Goal: Find specific page/section: Find specific page/section

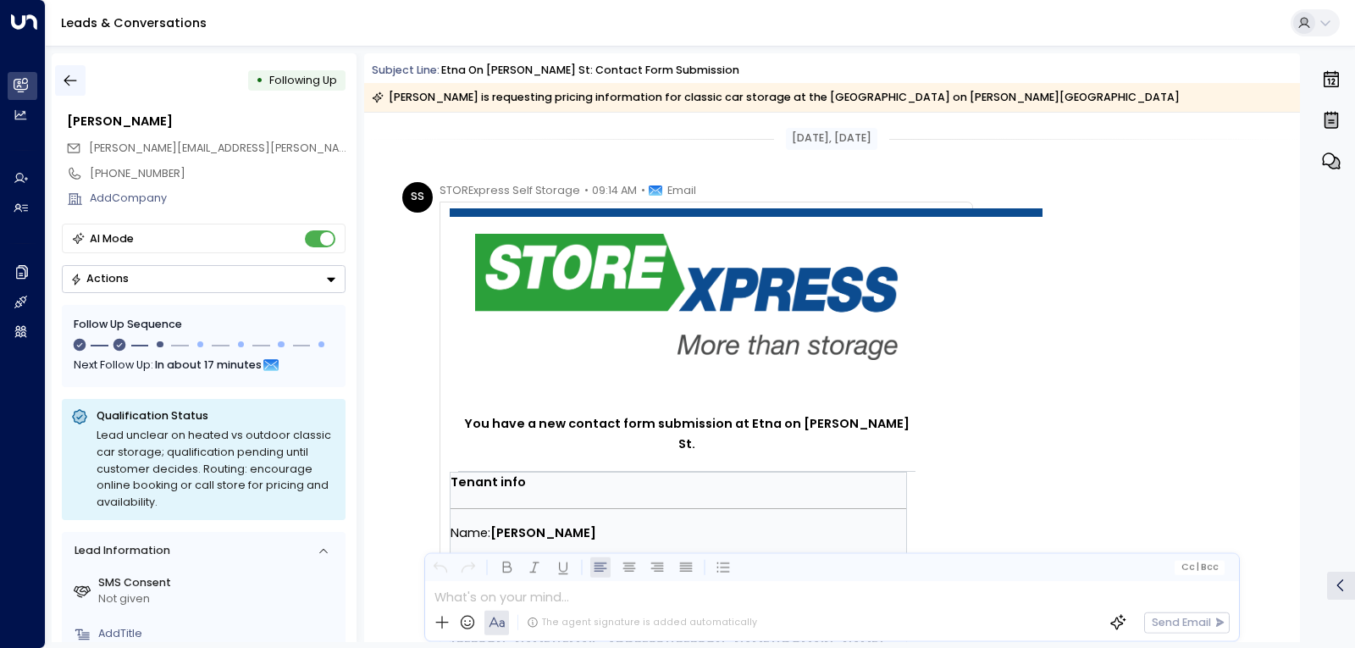
click at [82, 81] on button "button" at bounding box center [70, 80] width 30 height 30
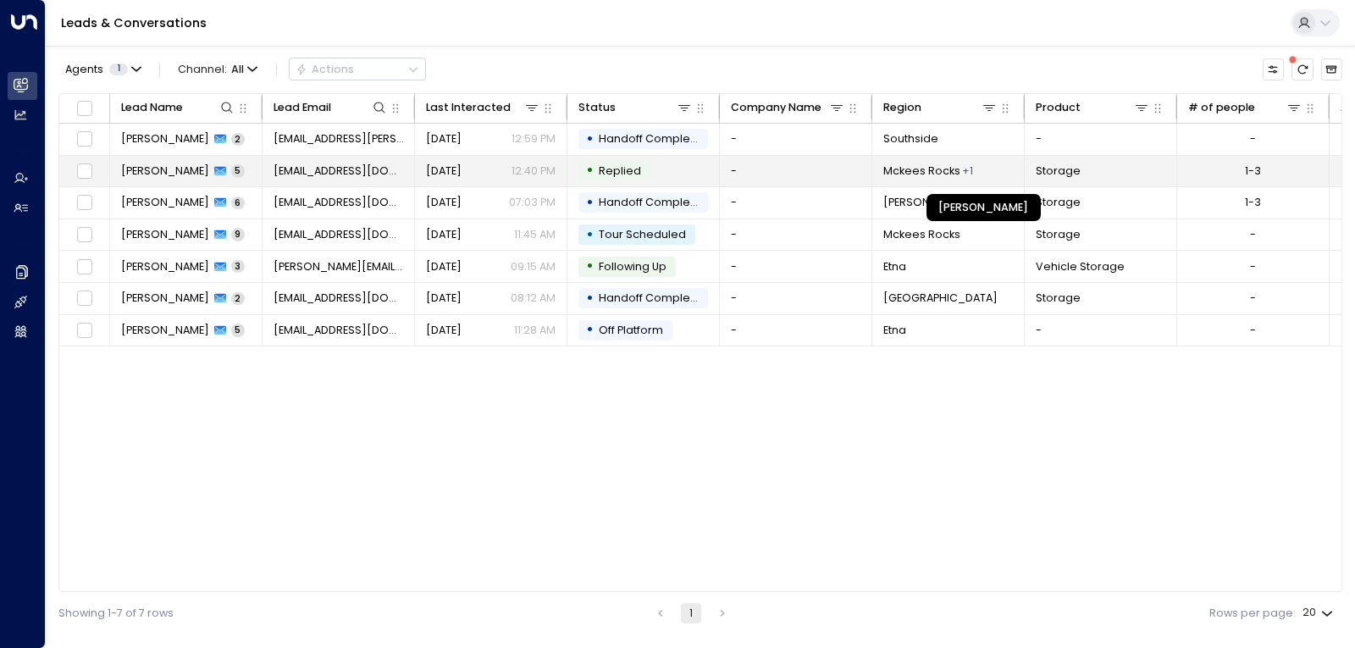
click at [964, 173] on div "+ 1" at bounding box center [967, 170] width 11 height 15
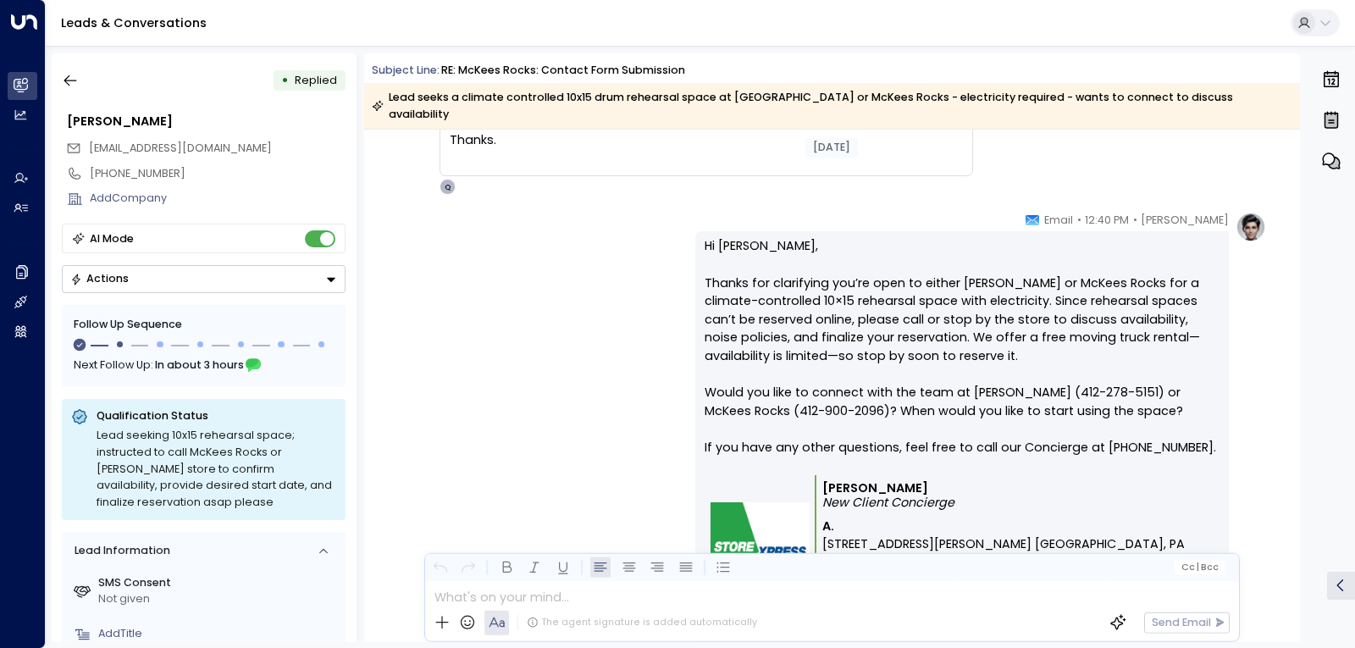
scroll to position [2107, 0]
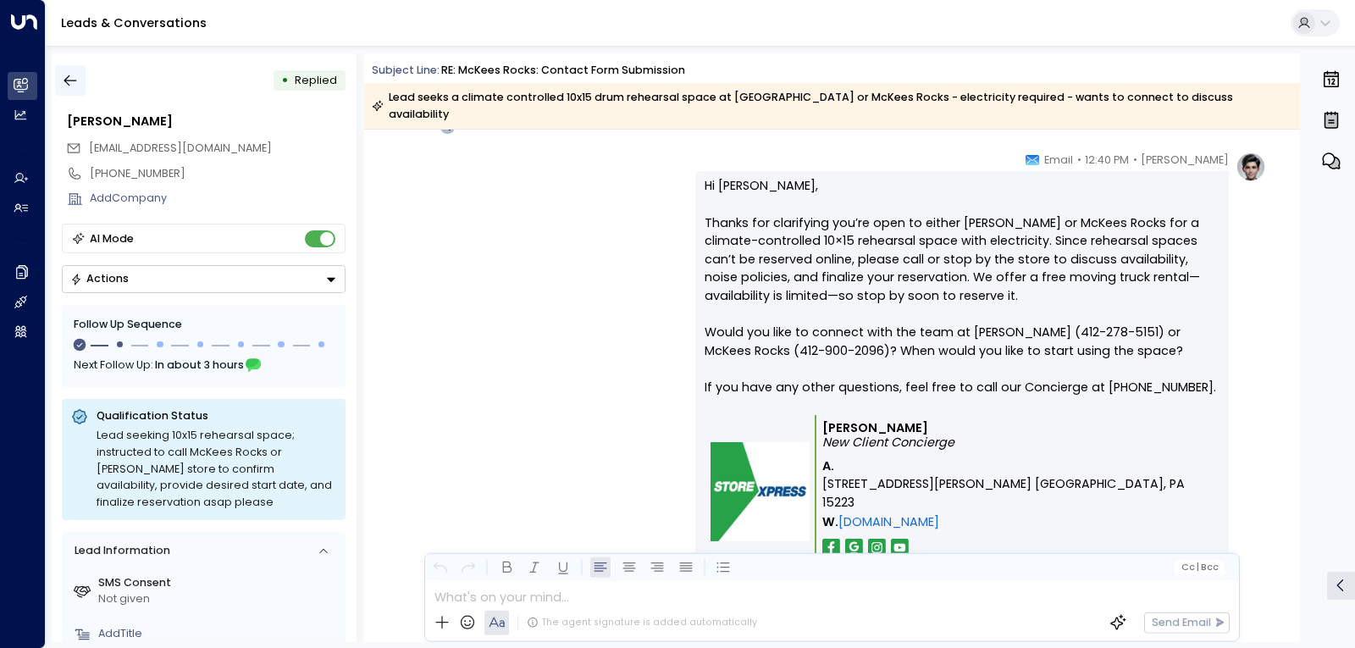
click at [78, 86] on icon "button" at bounding box center [70, 80] width 17 height 17
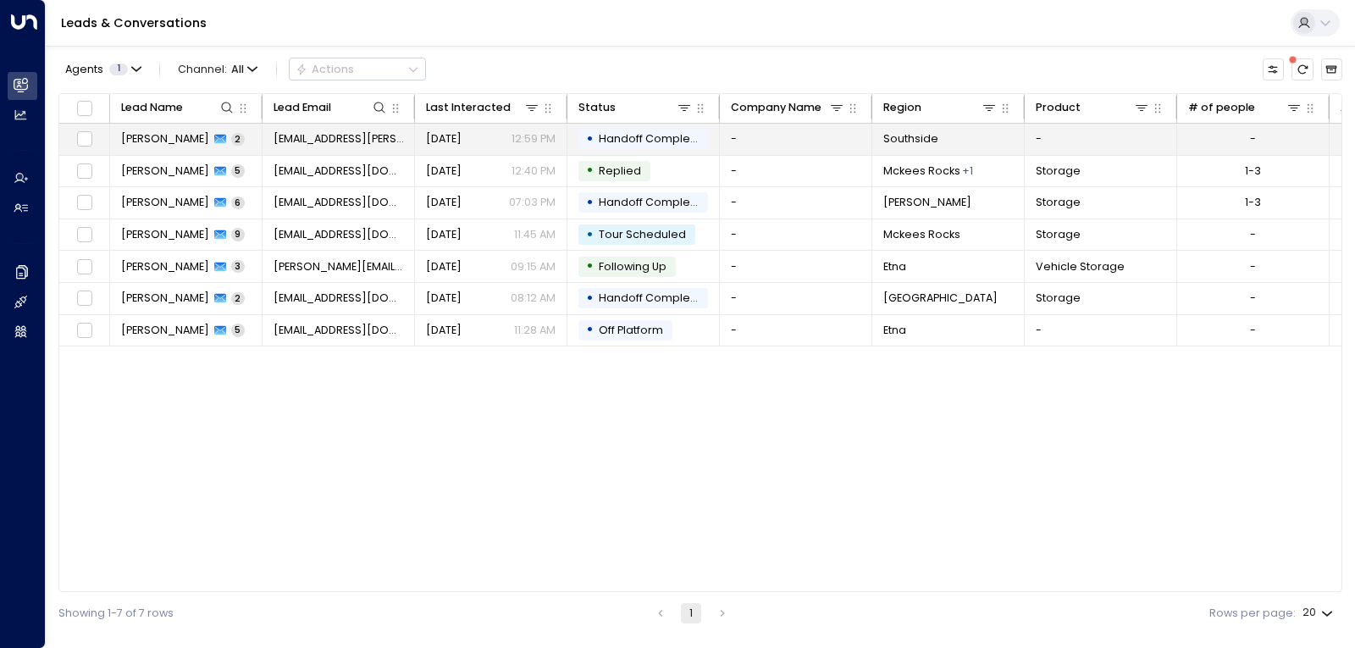
click at [689, 146] on span "Handoff Completed" at bounding box center [649, 138] width 112 height 15
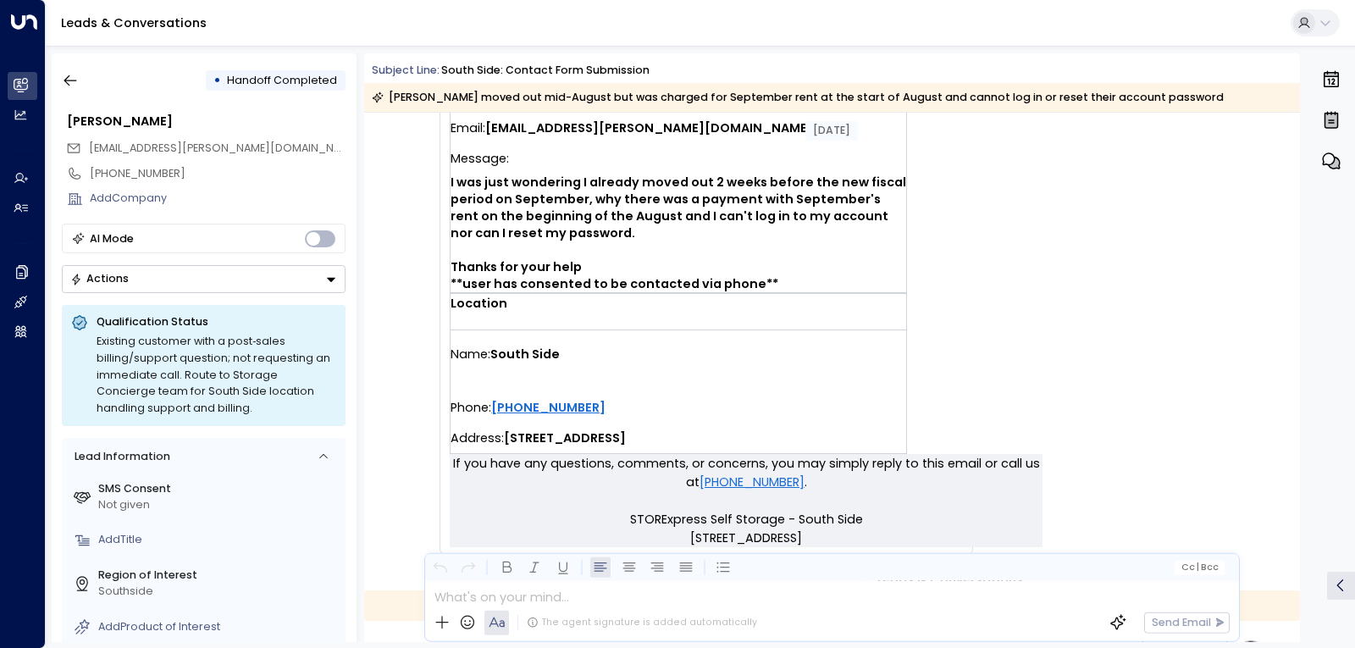
scroll to position [389, 0]
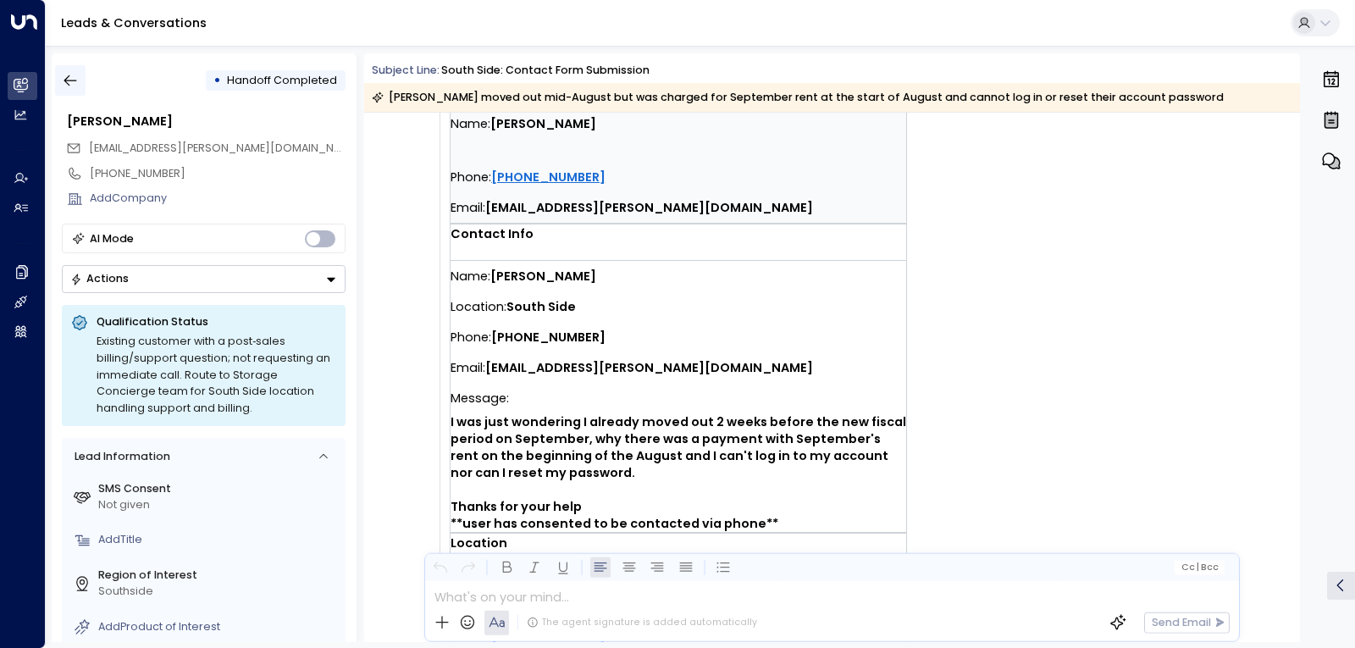
click at [66, 75] on icon "button" at bounding box center [70, 80] width 17 height 17
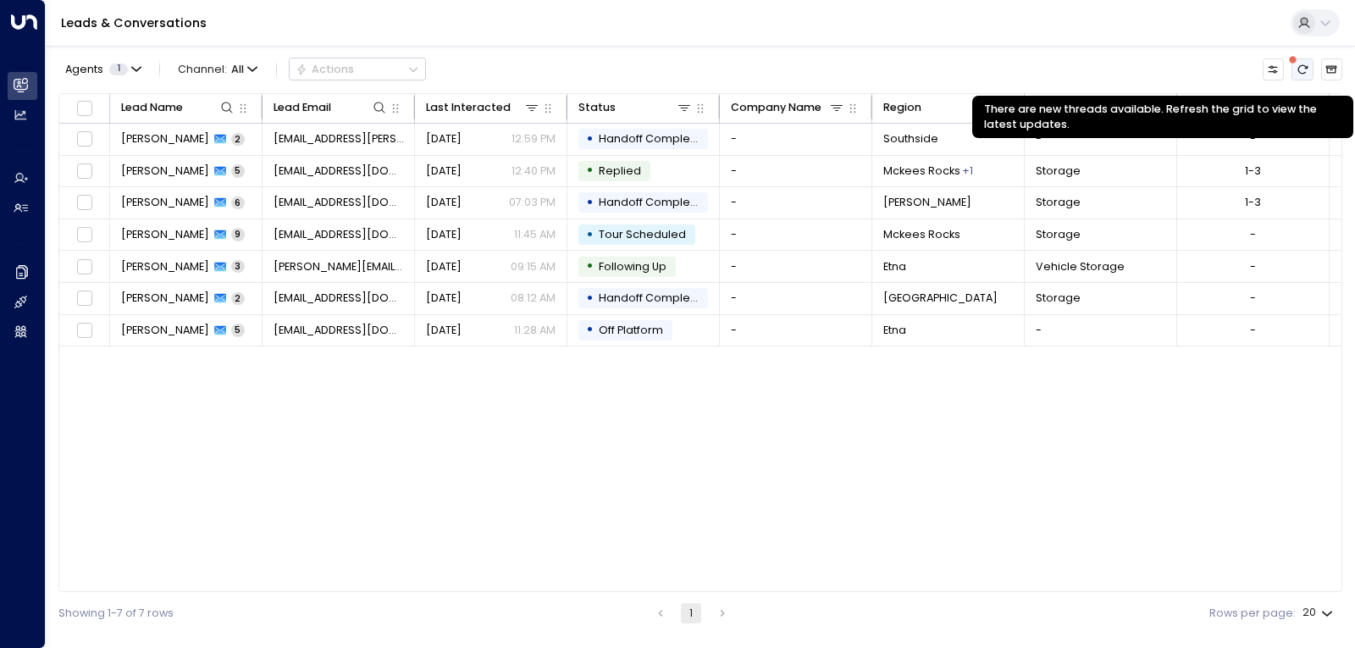
click at [1295, 69] on button "There are new threads available. Refresh the grid to view the latest updates." at bounding box center [1301, 68] width 21 height 21
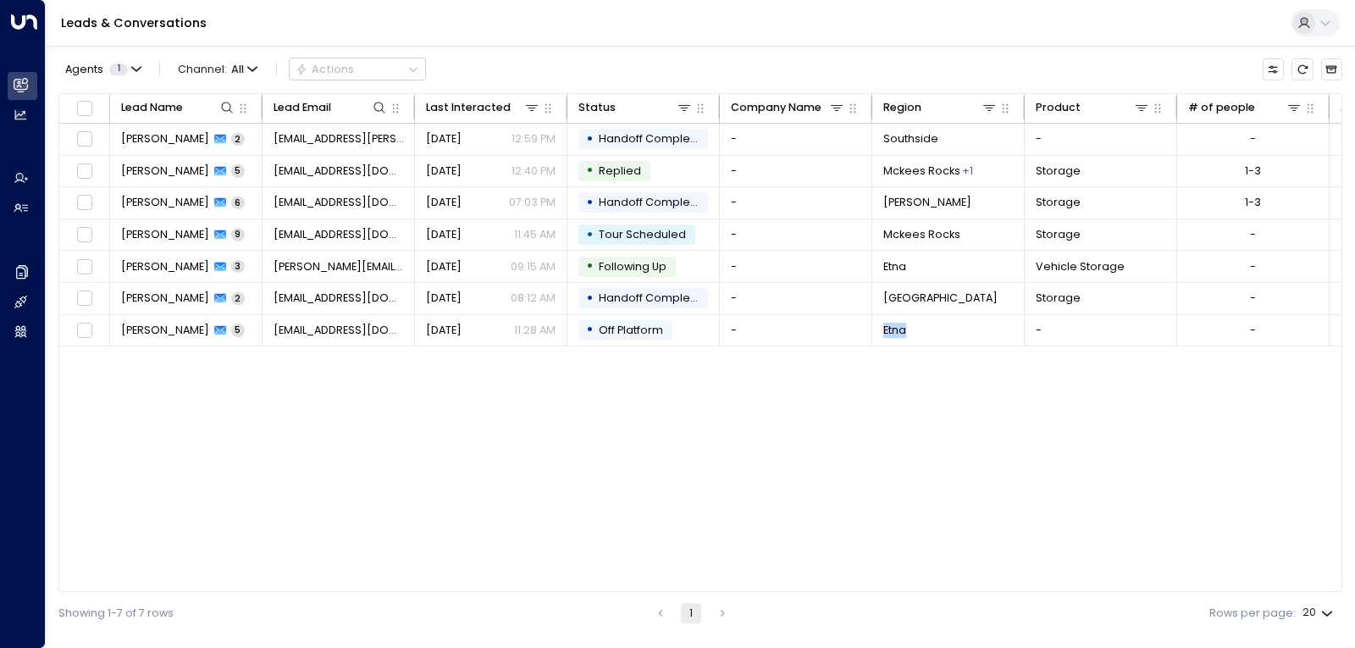
drag, startPoint x: 831, startPoint y: 587, endPoint x: 942, endPoint y: 583, distance: 111.0
click at [936, 583] on div "Lead Name Lead Email Last Interacted Status Company Name Region Product # of pe…" at bounding box center [700, 343] width 1284 height 500
